Goal: Transaction & Acquisition: Subscribe to service/newsletter

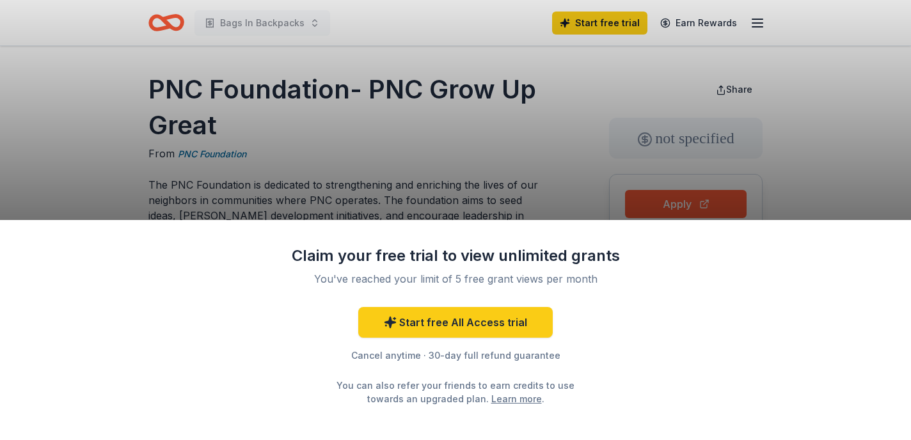
click at [533, 180] on div "Claim your free trial to view unlimited grants You've reached your limit of 5 f…" at bounding box center [455, 220] width 911 height 440
click at [449, 353] on div "Cancel anytime · 30-day full refund guarantee" at bounding box center [455, 355] width 333 height 15
click at [456, 167] on div "Claim your free trial to view unlimited grants You've reached your limit of 5 f…" at bounding box center [455, 220] width 911 height 440
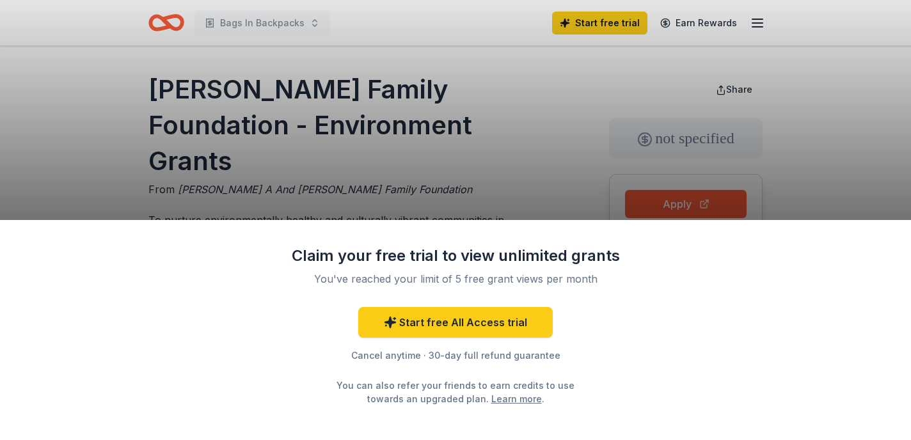
click at [633, 198] on div "Claim your free trial to view unlimited grants You've reached your limit of 5 f…" at bounding box center [455, 220] width 911 height 440
click at [634, 199] on div "Claim your free trial to view unlimited grants You've reached your limit of 5 f…" at bounding box center [455, 220] width 911 height 440
click at [568, 125] on div "Claim your free trial to view unlimited grants You've reached your limit of 5 f…" at bounding box center [455, 220] width 911 height 440
